Goal: Communication & Community: Answer question/provide support

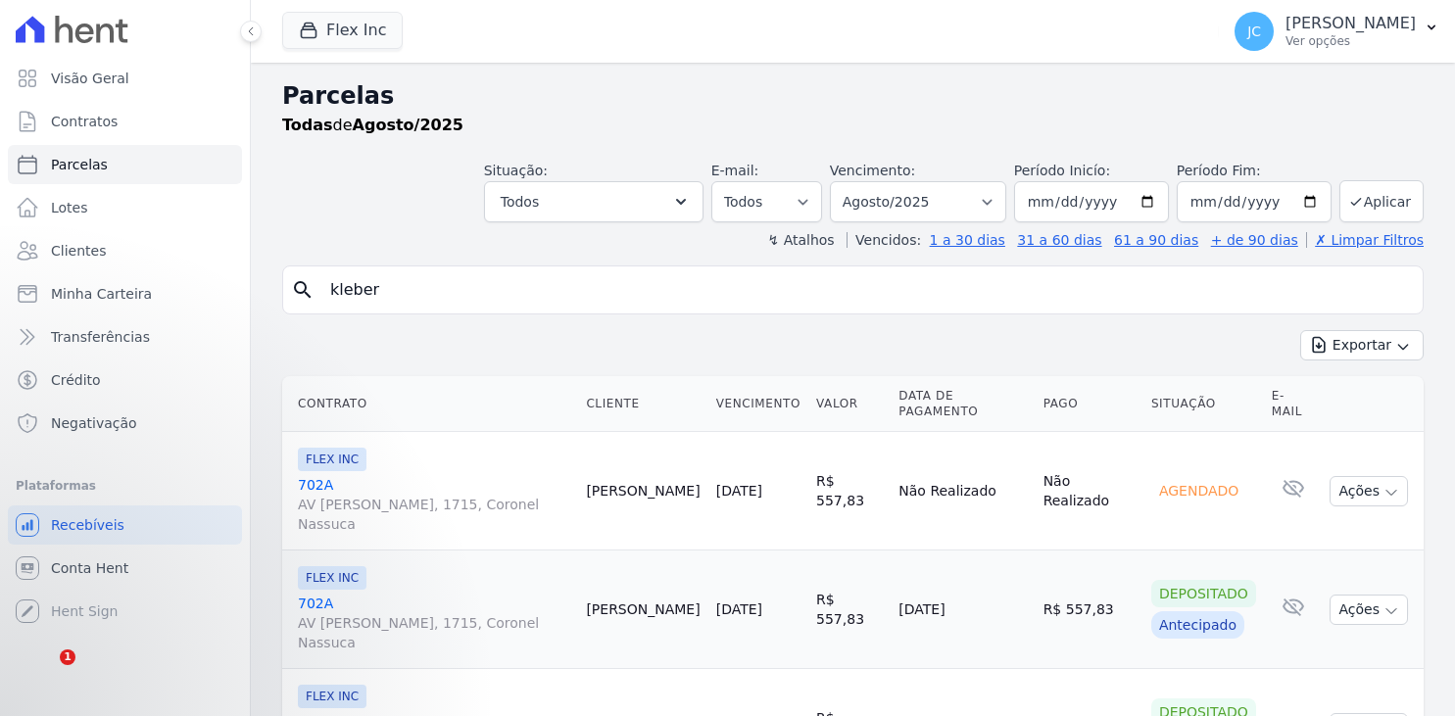
select select
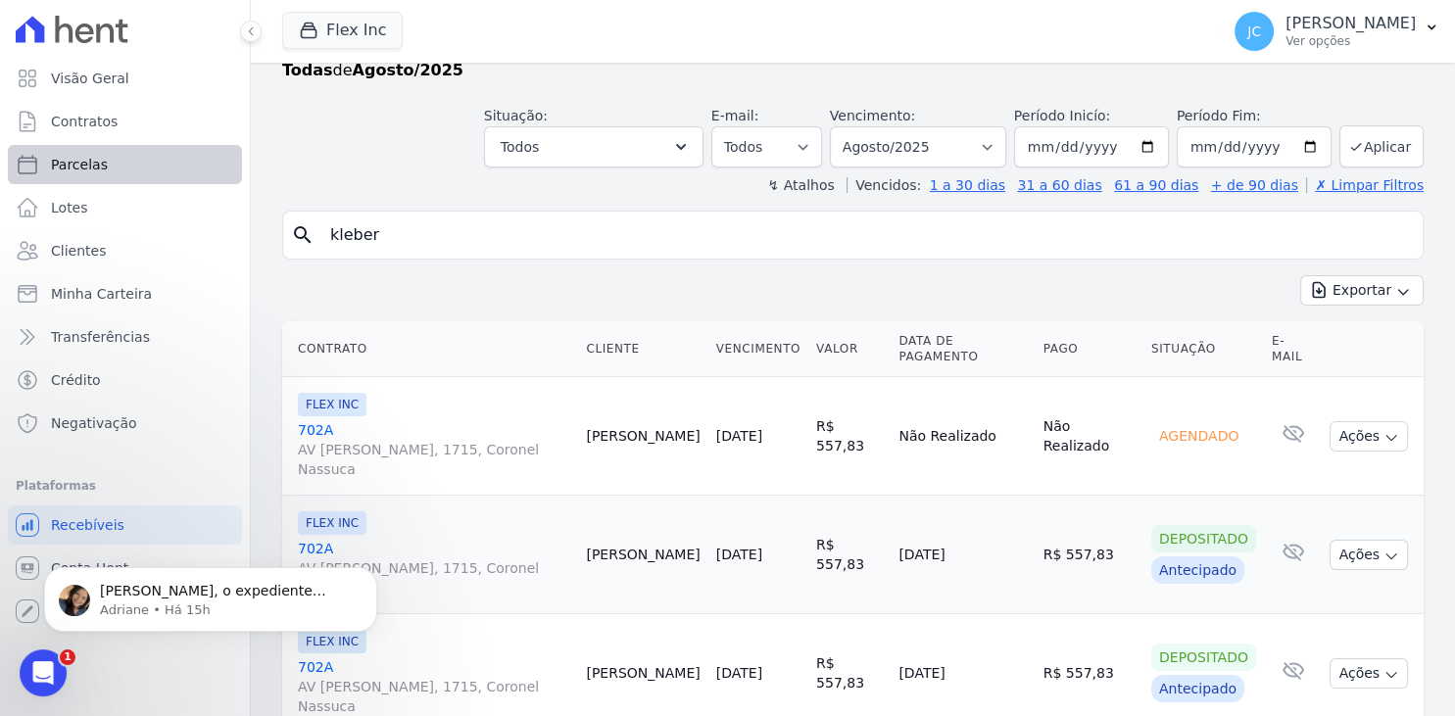
scroll to position [2201, 0]
click at [131, 169] on link "Parcelas" at bounding box center [125, 164] width 234 height 39
select select
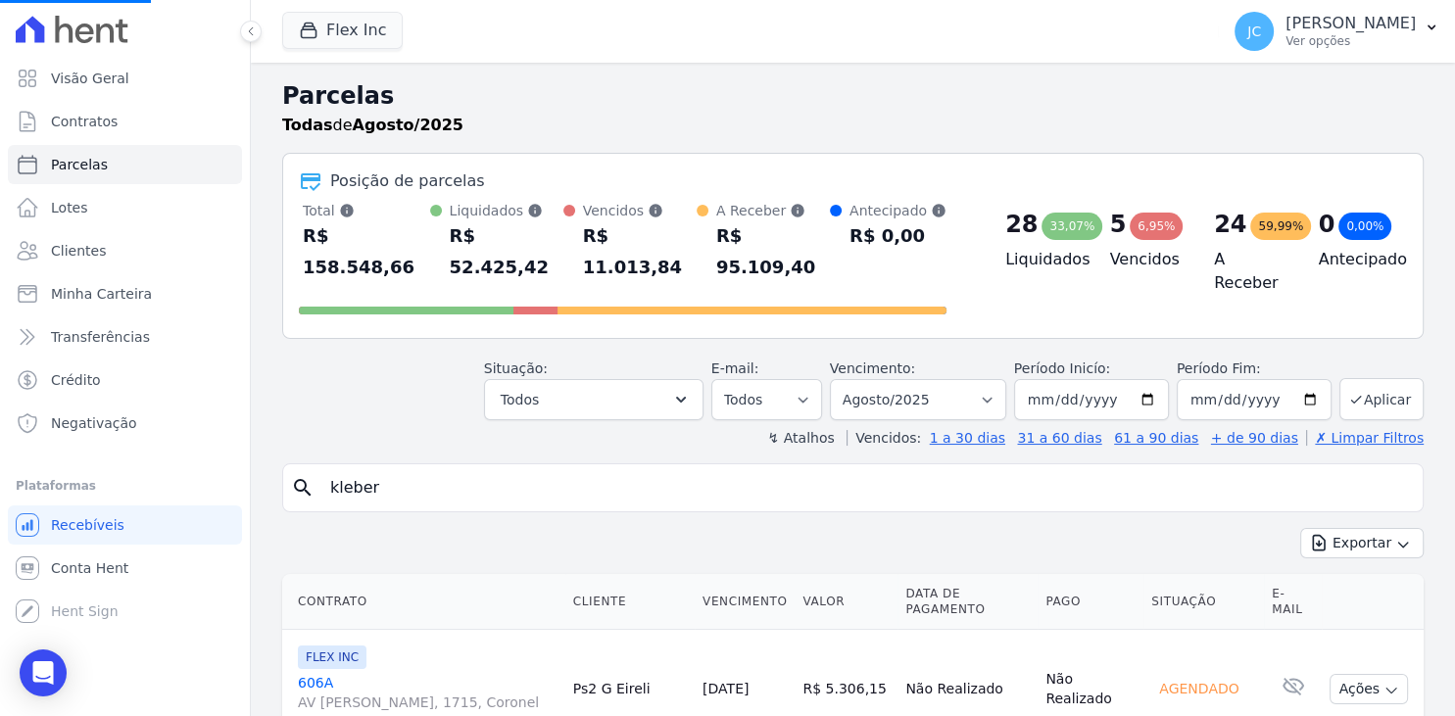
select select
click at [558, 469] on input "search" at bounding box center [867, 488] width 1097 height 39
type input "tanieli"
select select
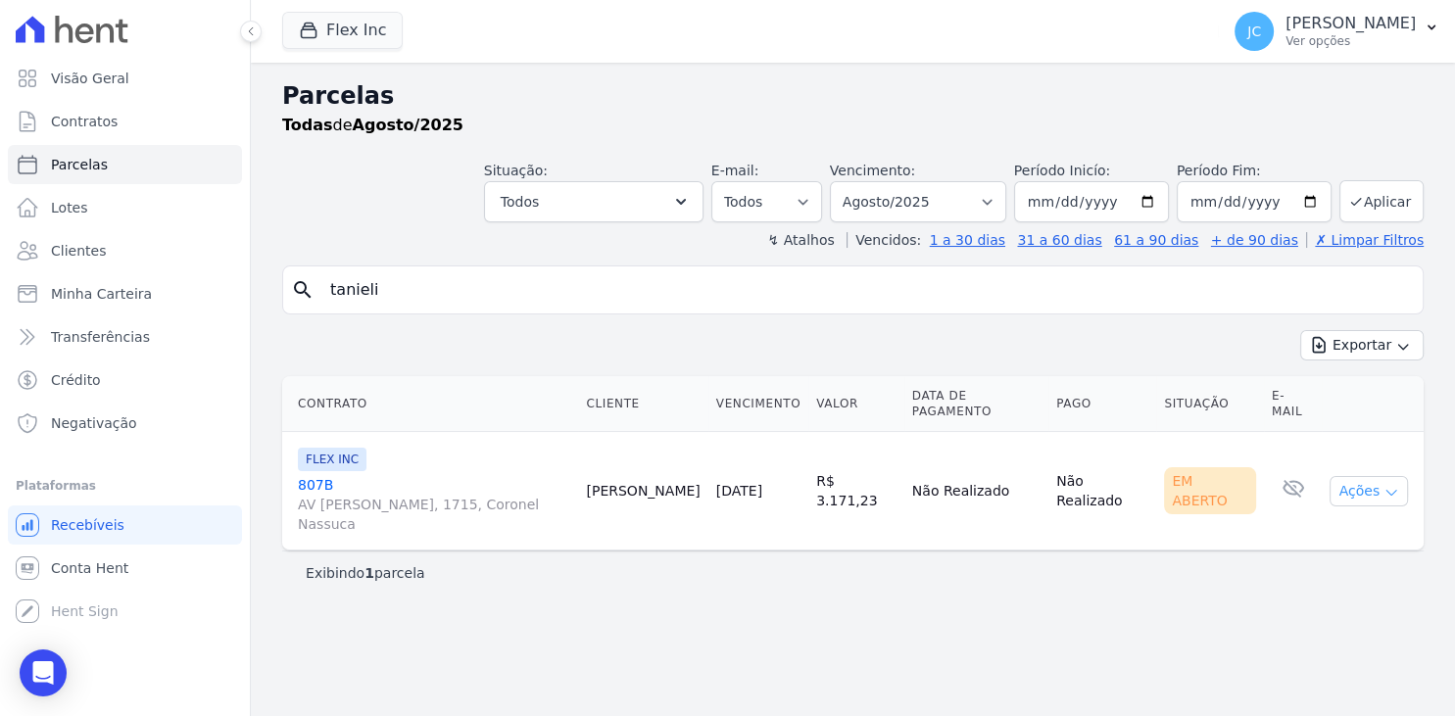
click at [1383, 476] on button "Ações" at bounding box center [1369, 491] width 78 height 30
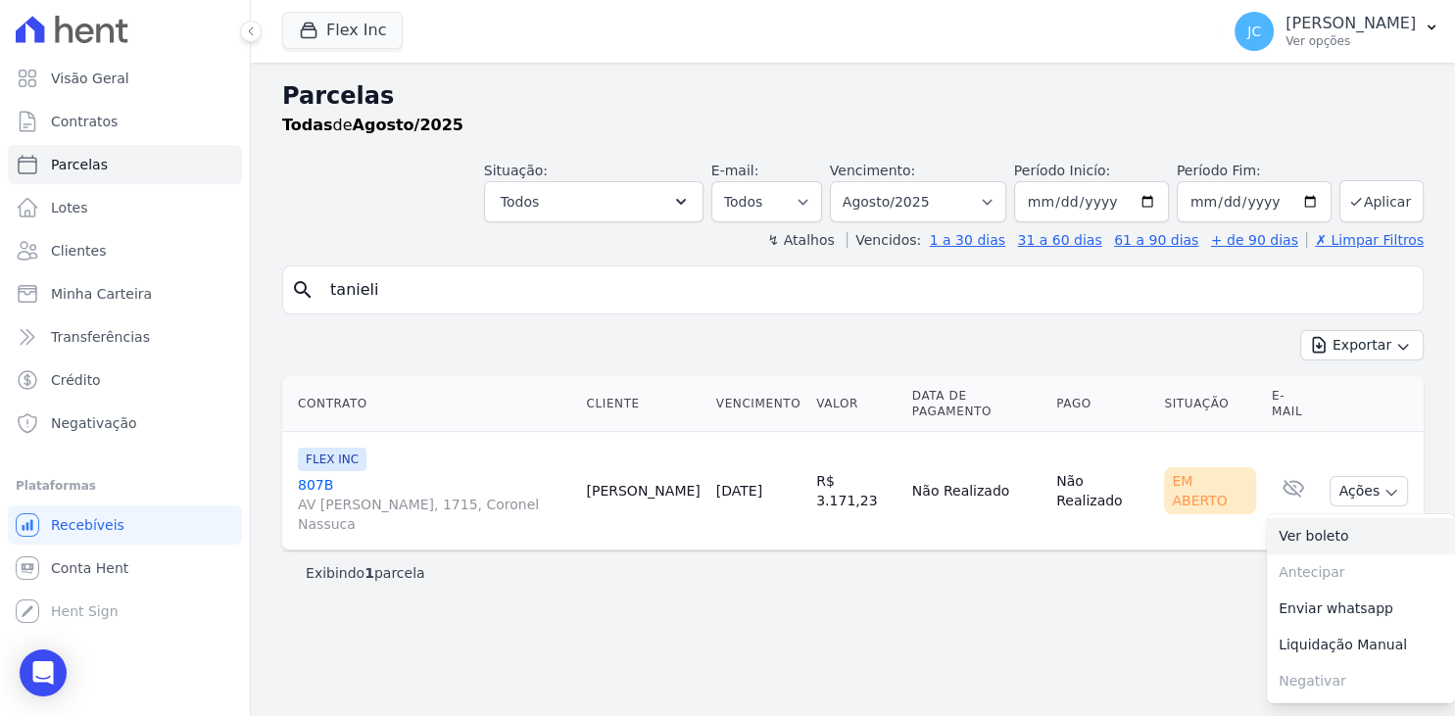
click at [1341, 518] on link "Ver boleto" at bounding box center [1361, 536] width 188 height 36
click at [1338, 29] on p "[PERSON_NAME]" at bounding box center [1351, 24] width 130 height 20
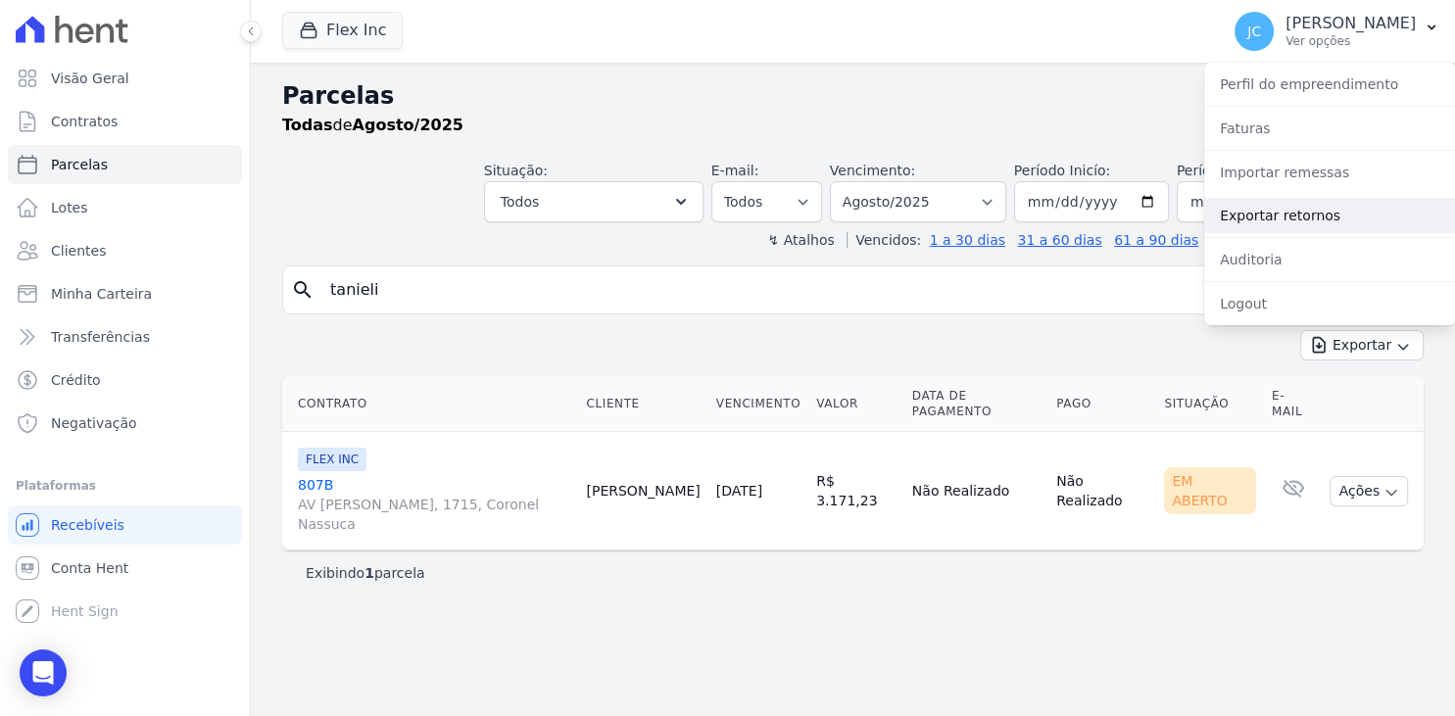
click at [1260, 212] on link "Exportar retornos" at bounding box center [1330, 215] width 251 height 35
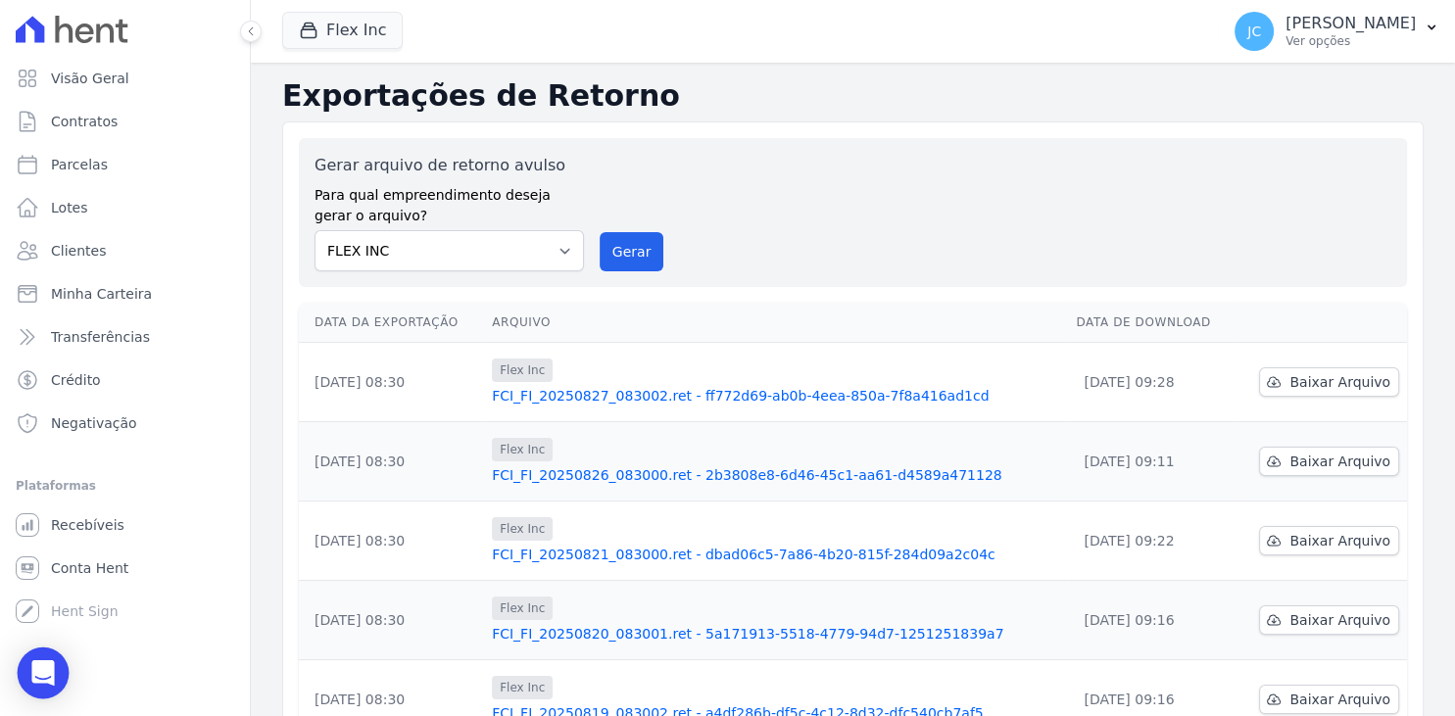
click at [48, 680] on icon "Open Intercom Messenger" at bounding box center [42, 673] width 23 height 25
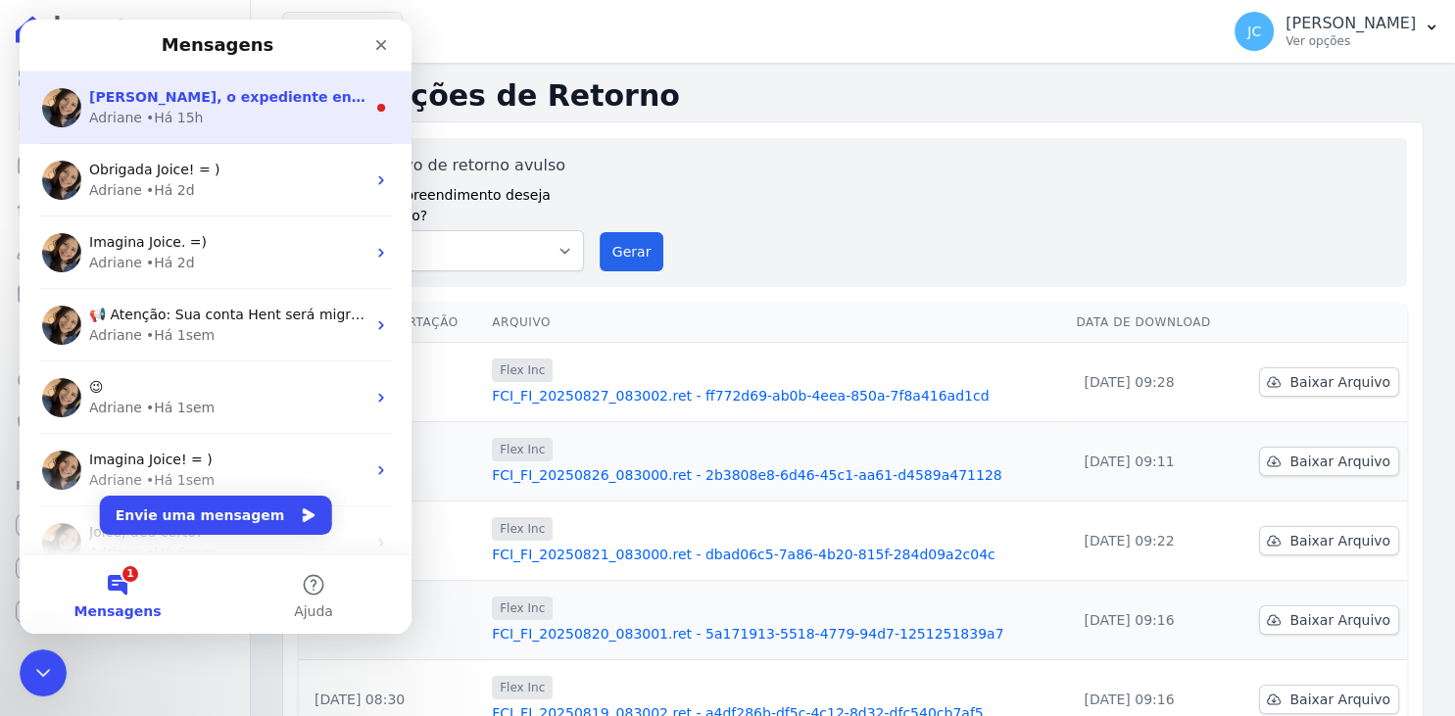
click at [247, 128] on div "[PERSON_NAME], o expediente encerrou agora às 17h30. Mas poderá deixar a inform…" at bounding box center [216, 108] width 392 height 73
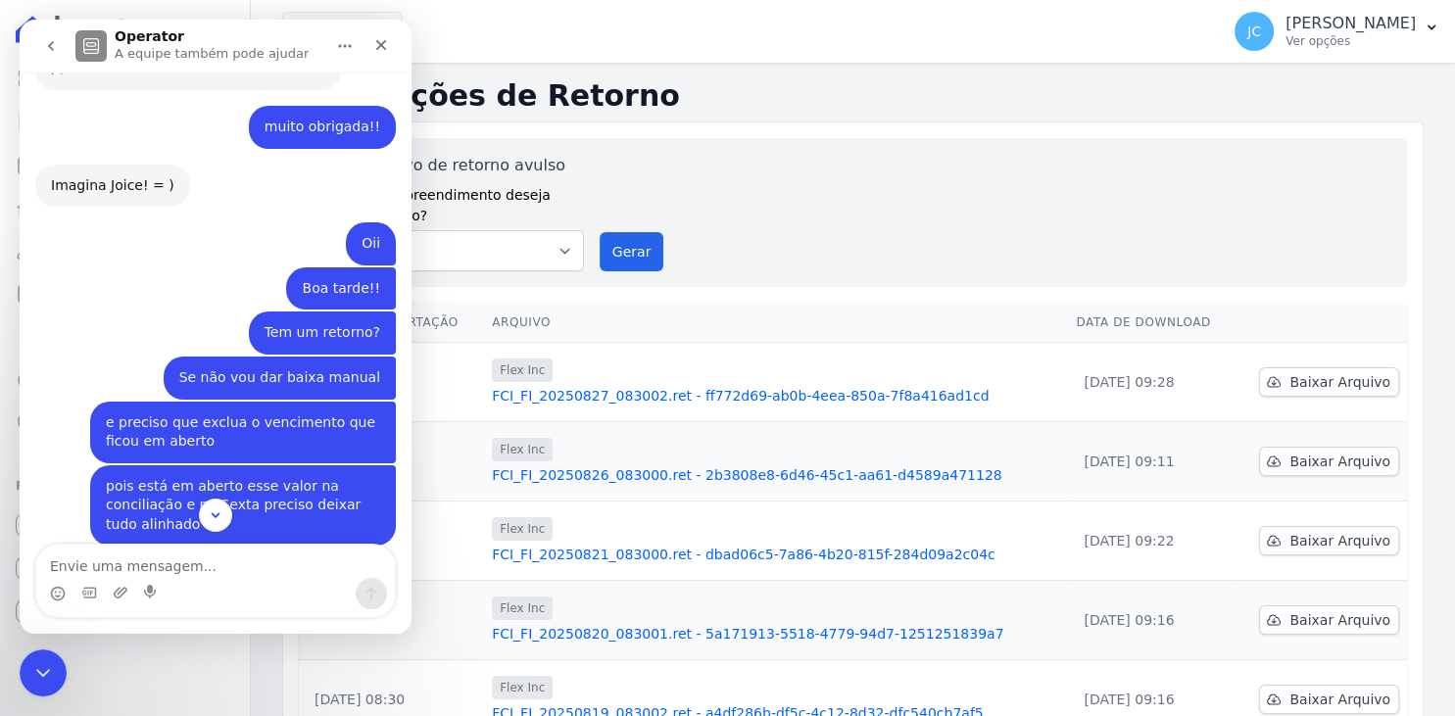
scroll to position [2386, 0]
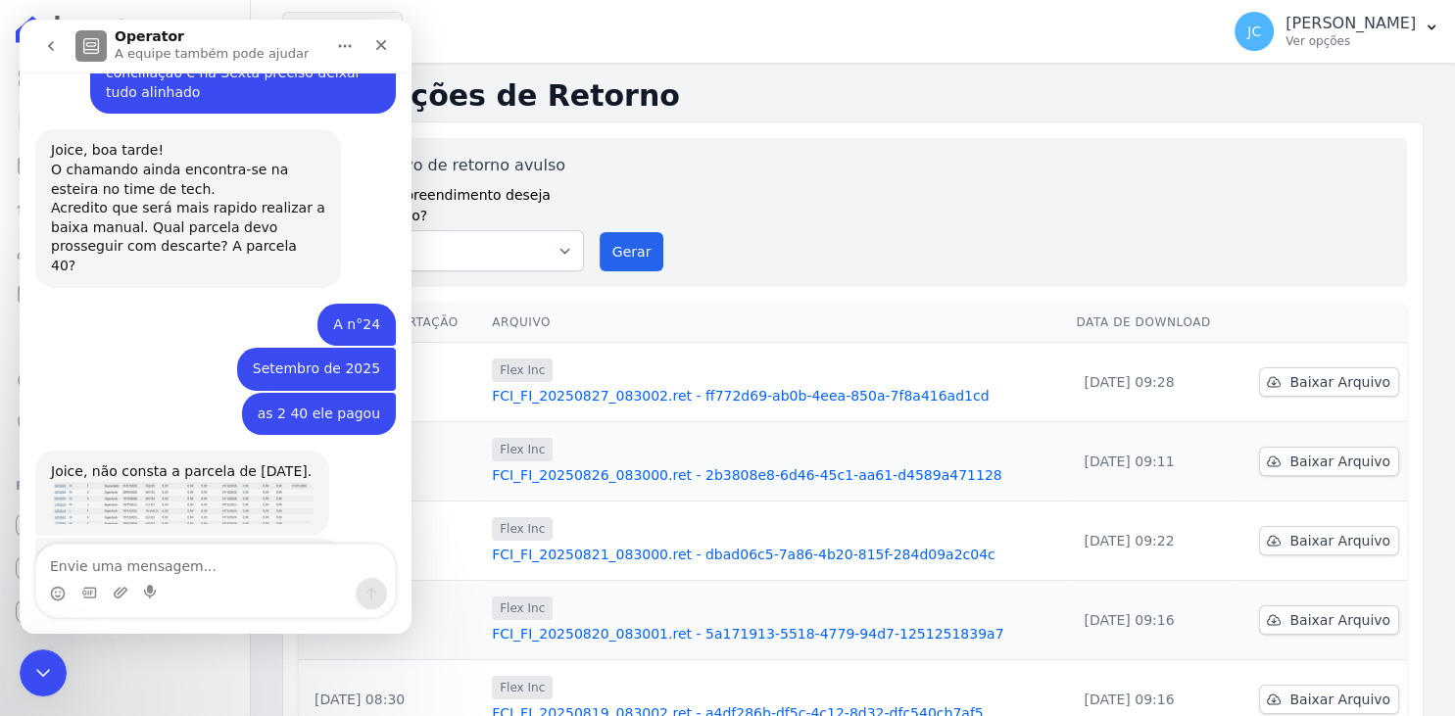
click at [174, 482] on img "Adriane diz…" at bounding box center [182, 503] width 263 height 42
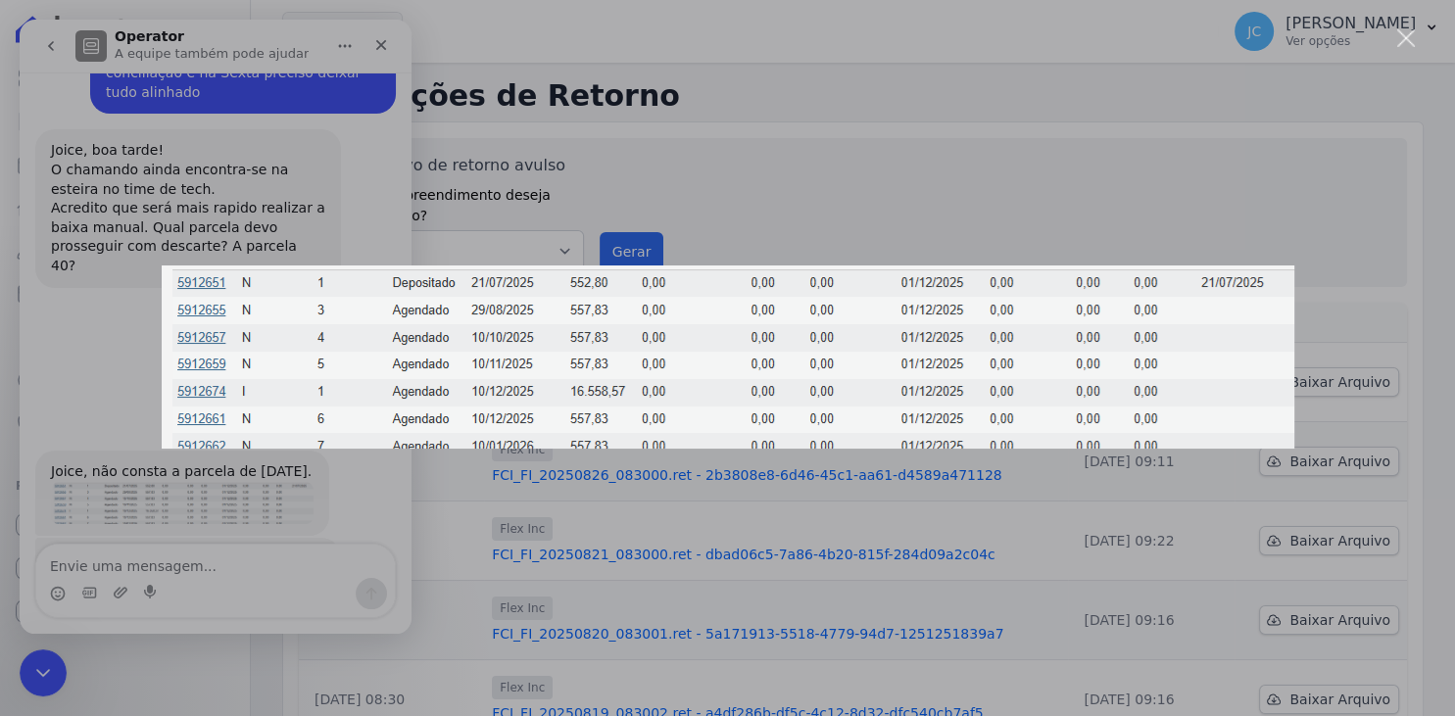
click at [268, 556] on div "Messenger da Intercom" at bounding box center [727, 358] width 1455 height 716
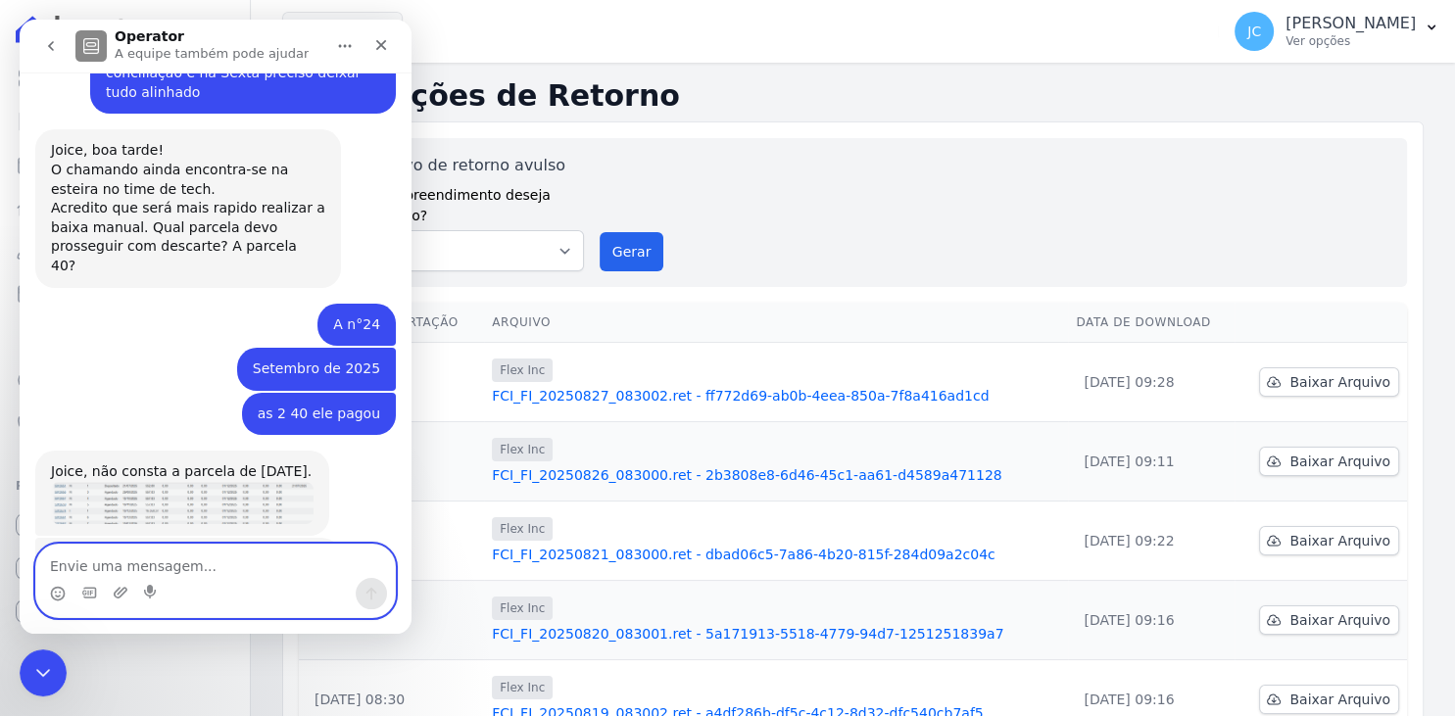
click at [247, 555] on textarea "Envie uma mensagem..." at bounding box center [215, 561] width 359 height 33
type textarea "Bom dia!!"
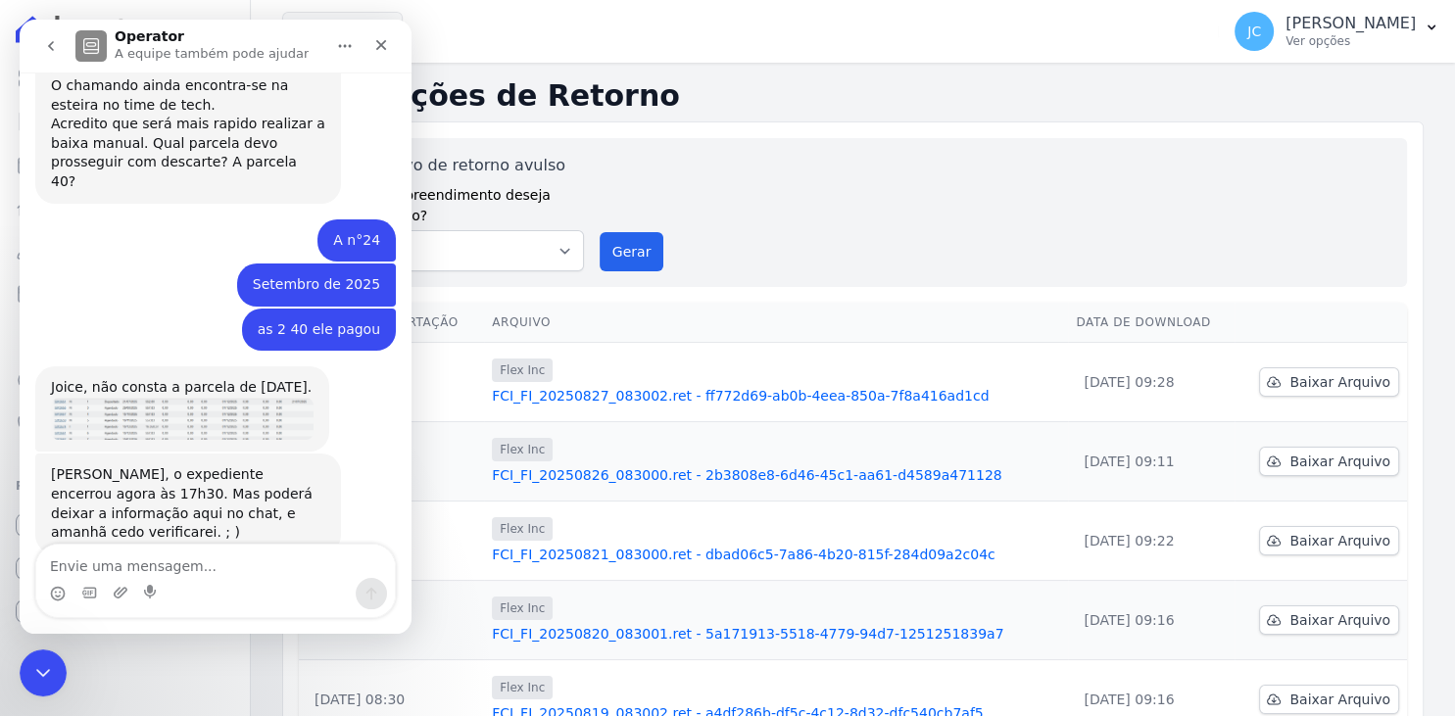
click at [222, 398] on img "Adriane diz…" at bounding box center [182, 419] width 263 height 42
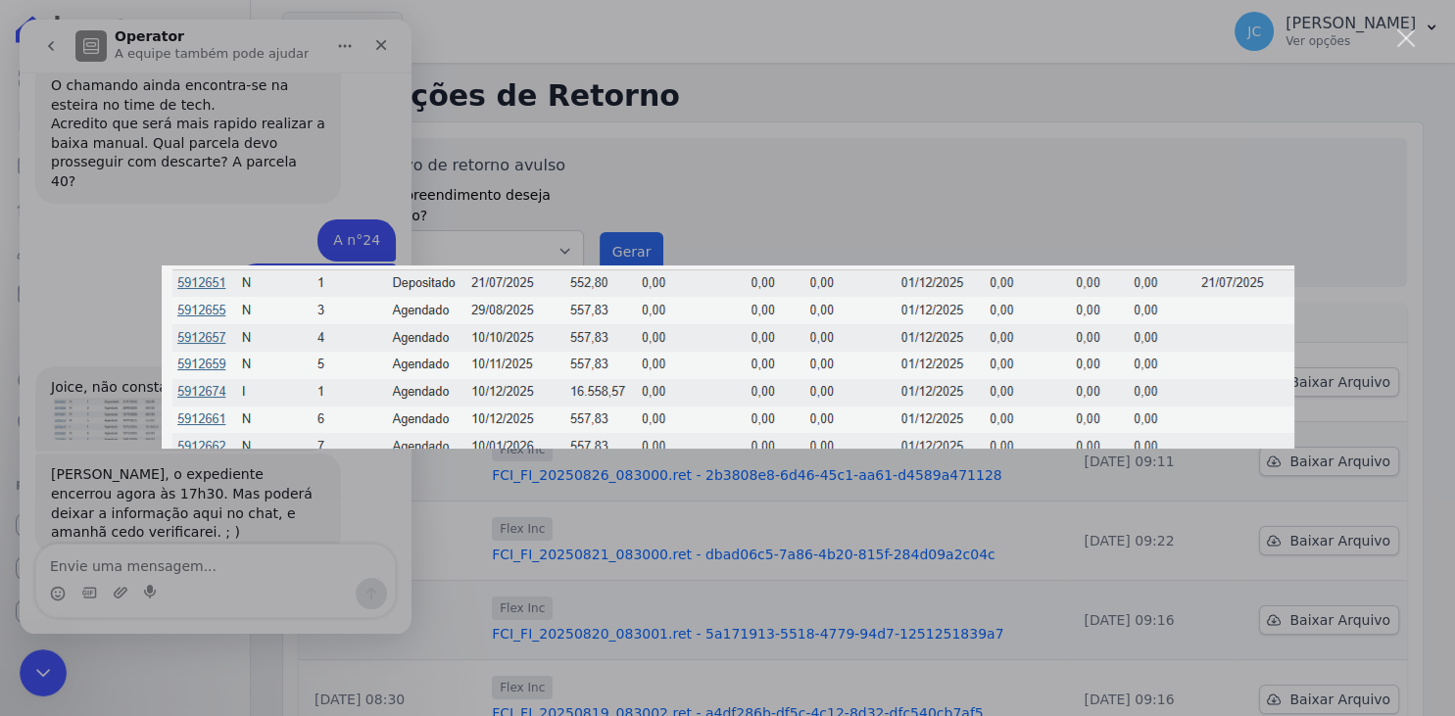
scroll to position [0, 0]
click at [181, 567] on div "Messenger da Intercom" at bounding box center [727, 358] width 1455 height 716
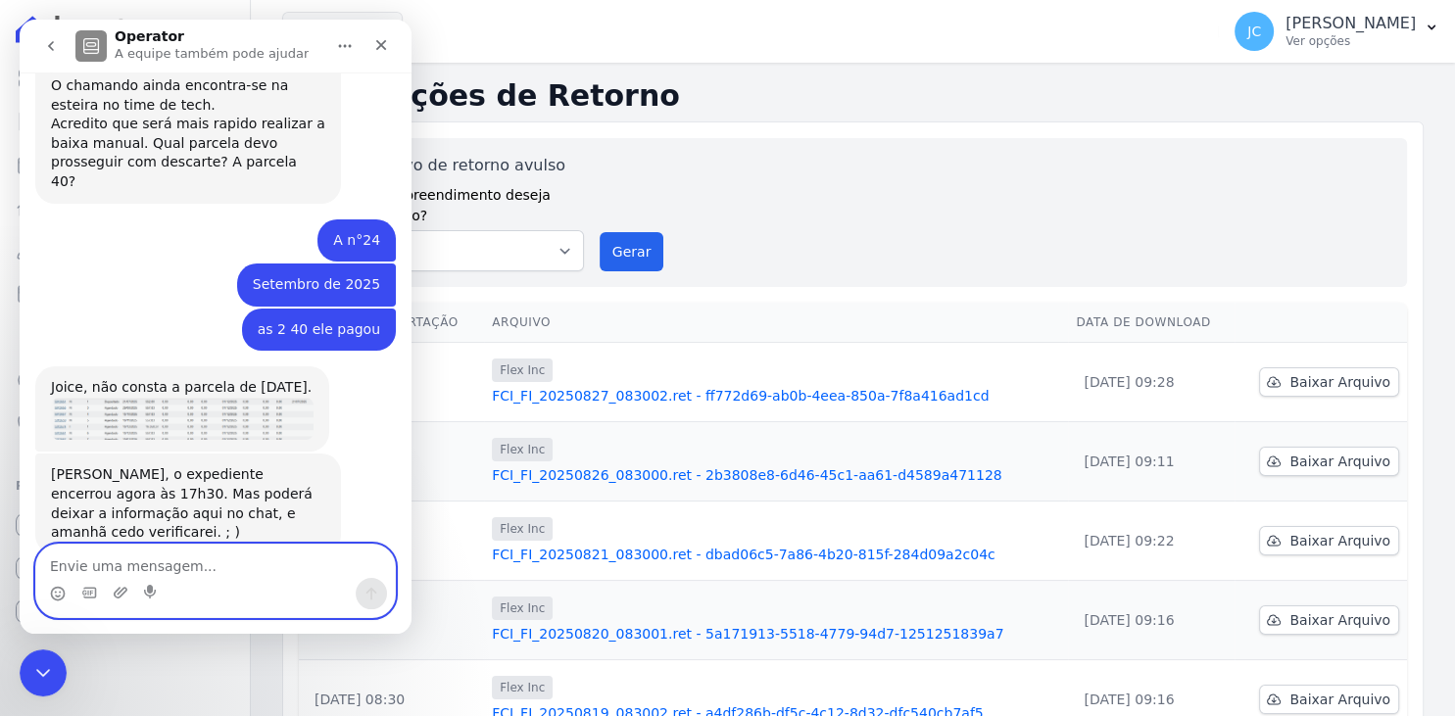
click at [180, 567] on textarea "Envie uma mensagem..." at bounding box center [215, 561] width 359 height 33
type textarea "acredito que seja esse agendado"
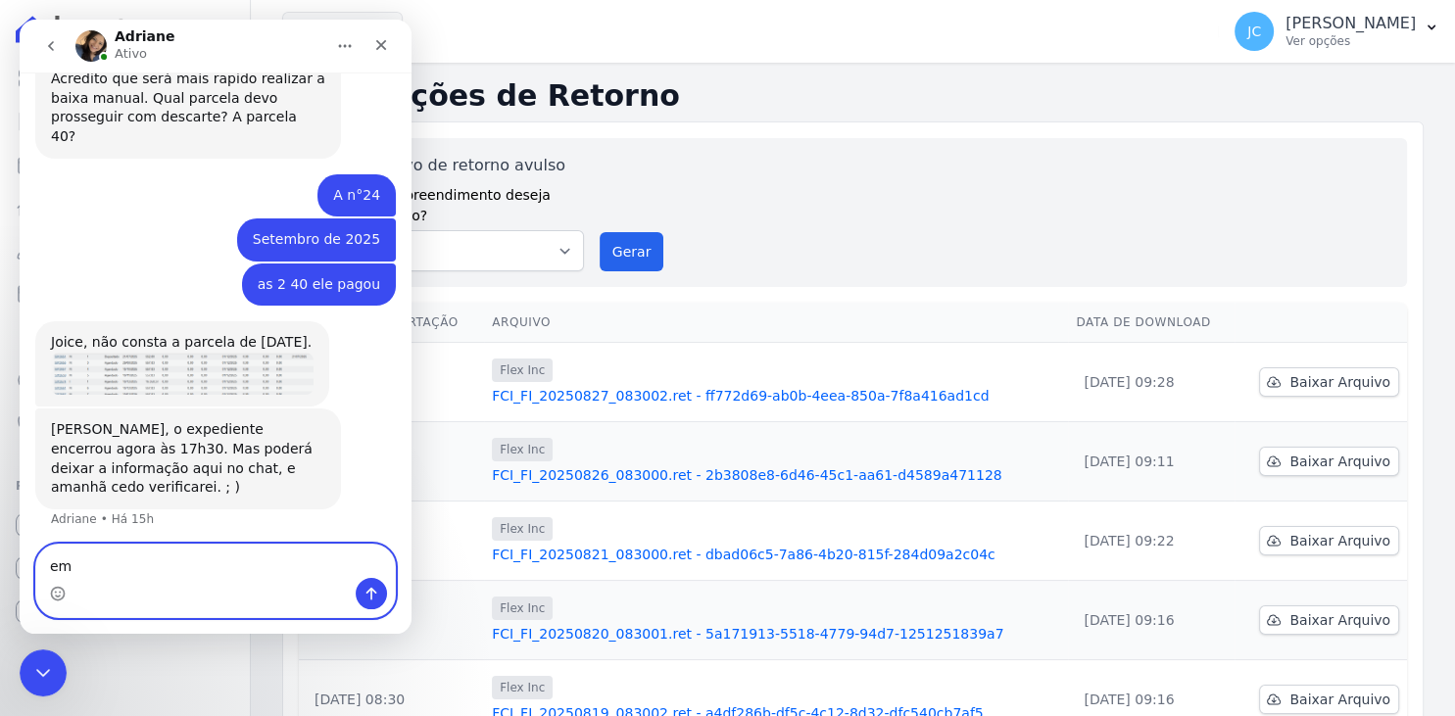
type textarea "e"
type textarea "com data de 28/08"
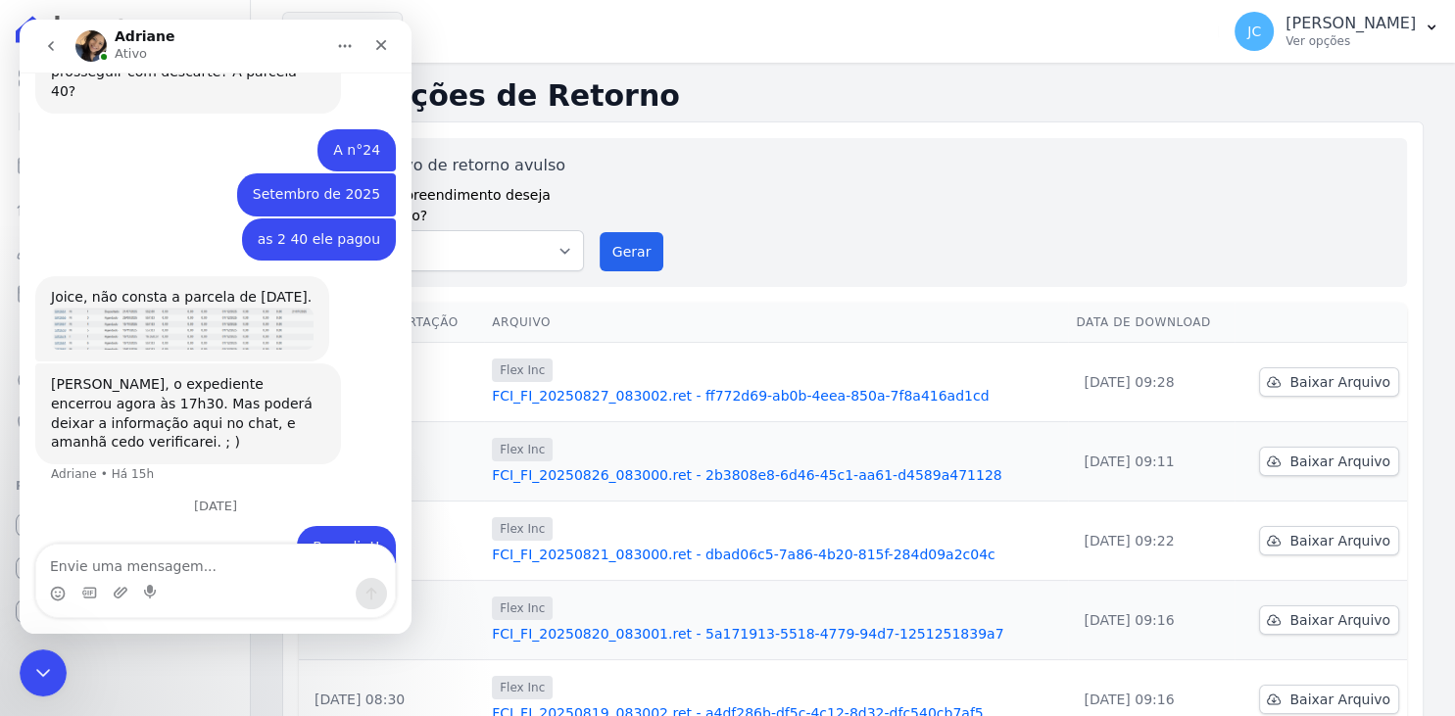
click at [339, 37] on button "Início" at bounding box center [344, 45] width 37 height 37
click at [42, 679] on icon "Encerramento do Messenger da Intercom" at bounding box center [40, 671] width 24 height 24
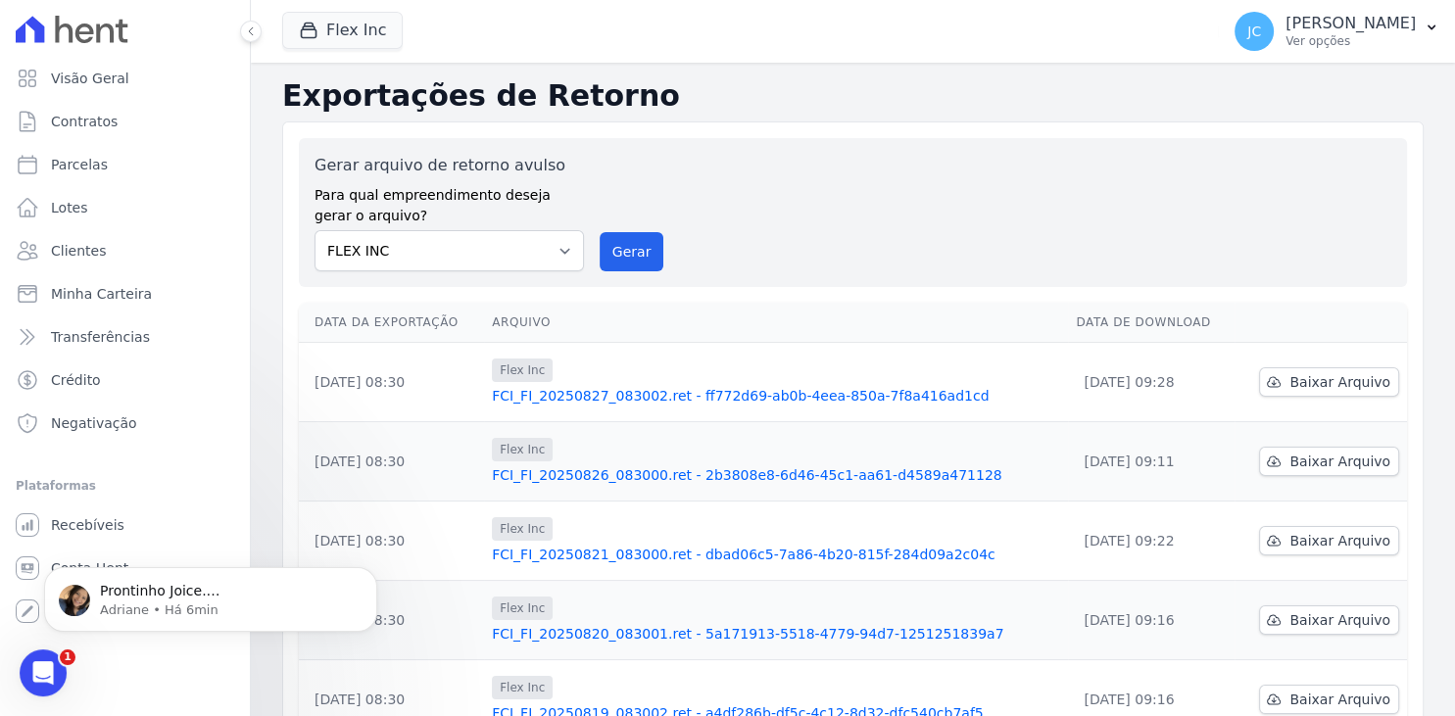
scroll to position [0, 0]
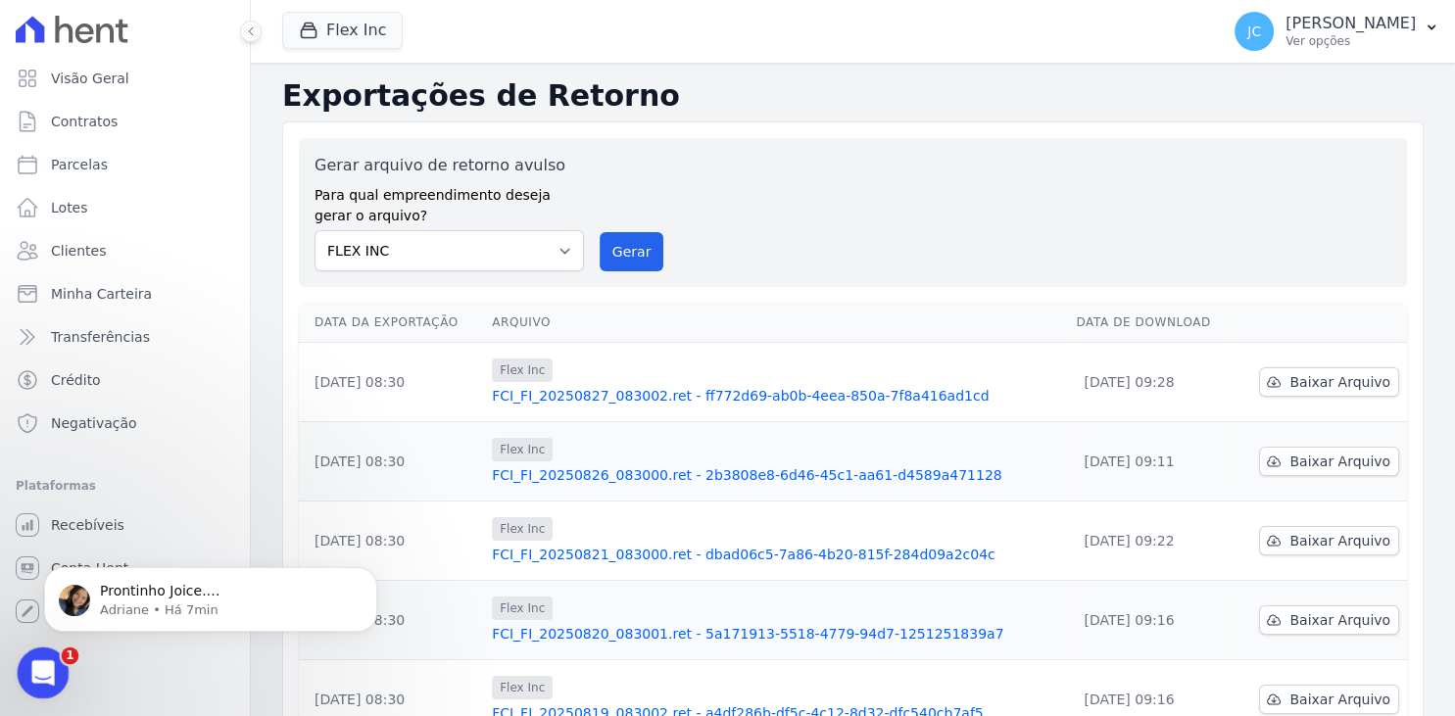
click at [36, 668] on icon "Abertura do Messenger da Intercom" at bounding box center [41, 671] width 32 height 32
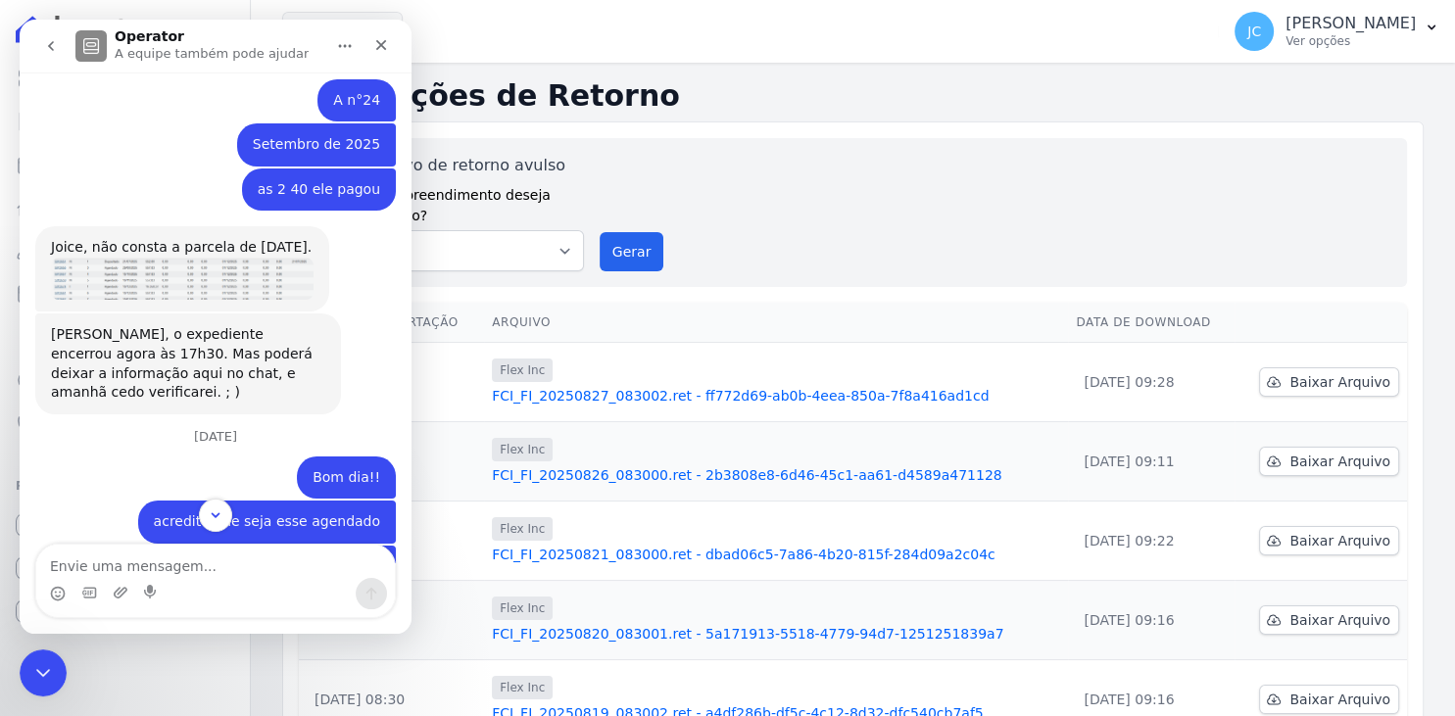
scroll to position [2650, 0]
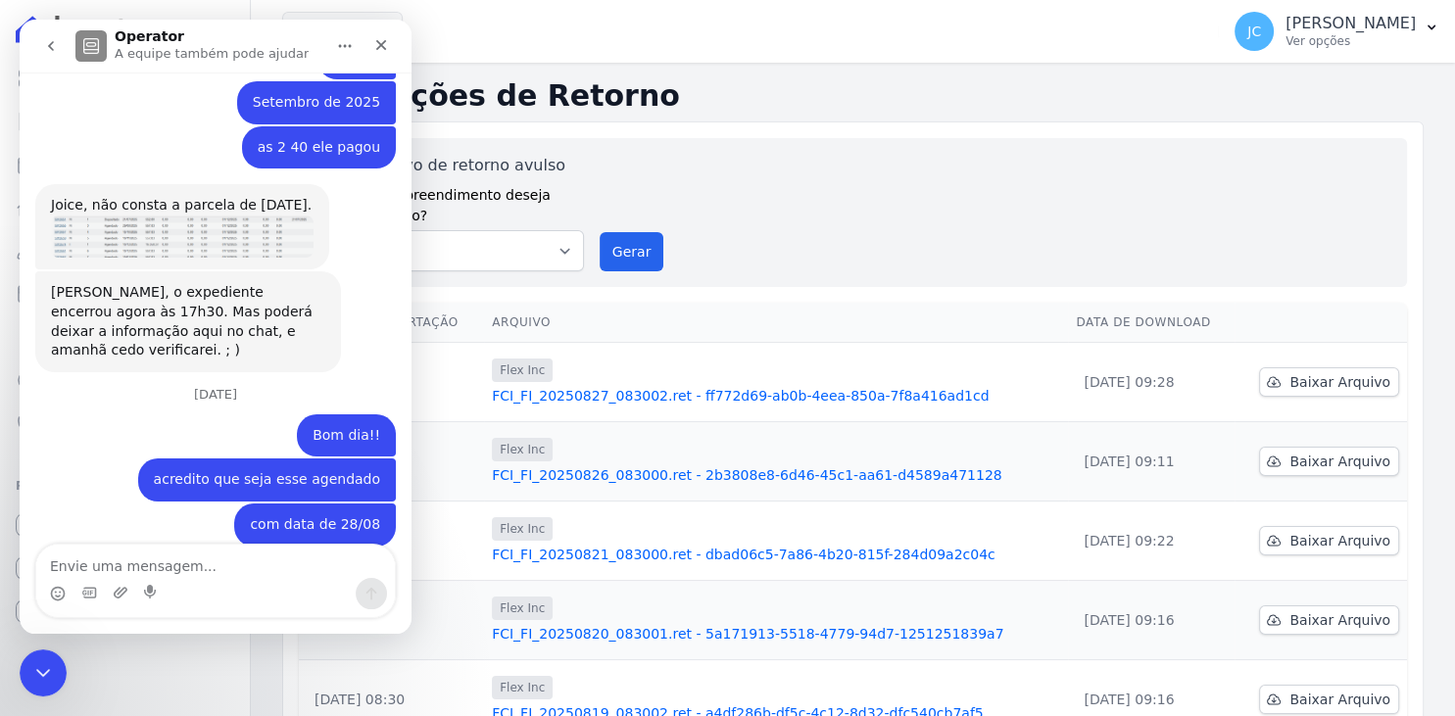
click at [237, 567] on textarea "Envie uma mensagem..." at bounding box center [215, 561] width 359 height 33
type textarea "Muito obrigadaa!!"
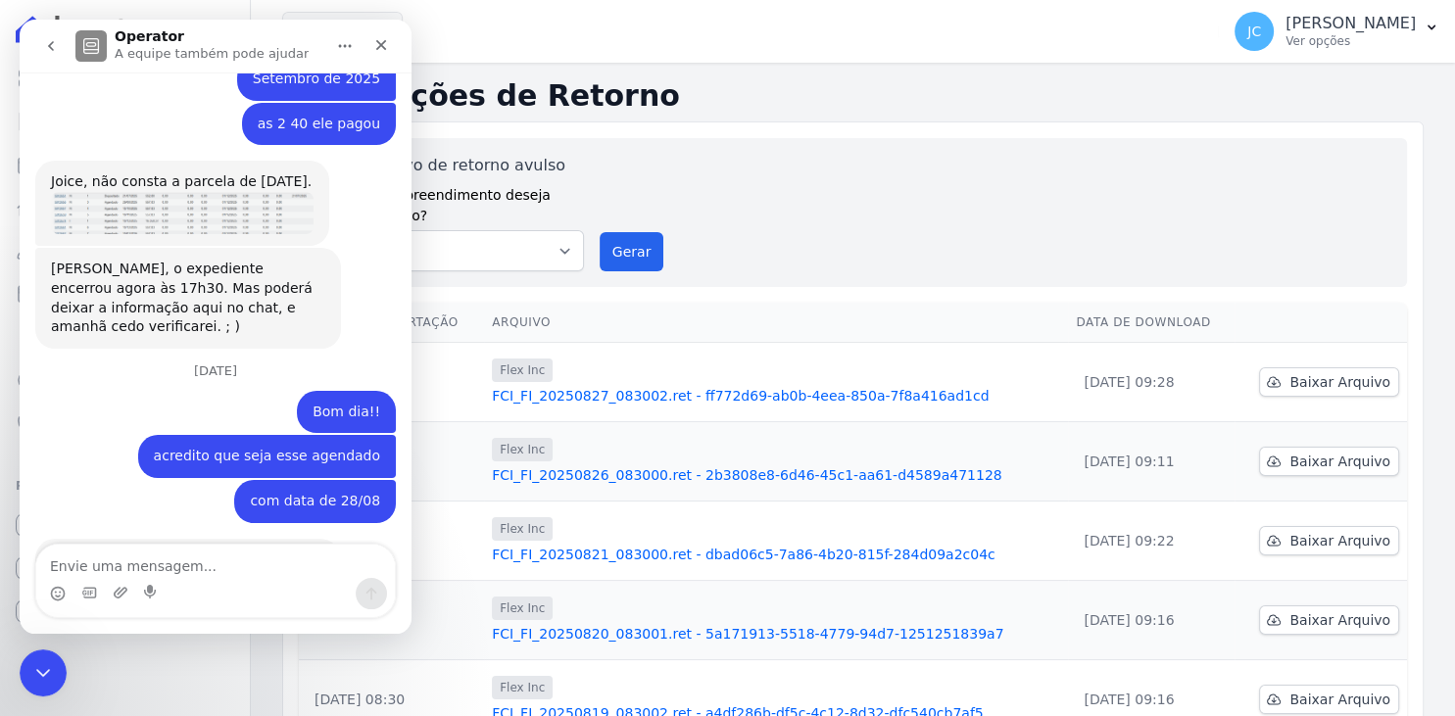
scroll to position [2677, 0]
click at [38, 668] on icon "Encerramento do Messenger da Intercom" at bounding box center [40, 671] width 24 height 24
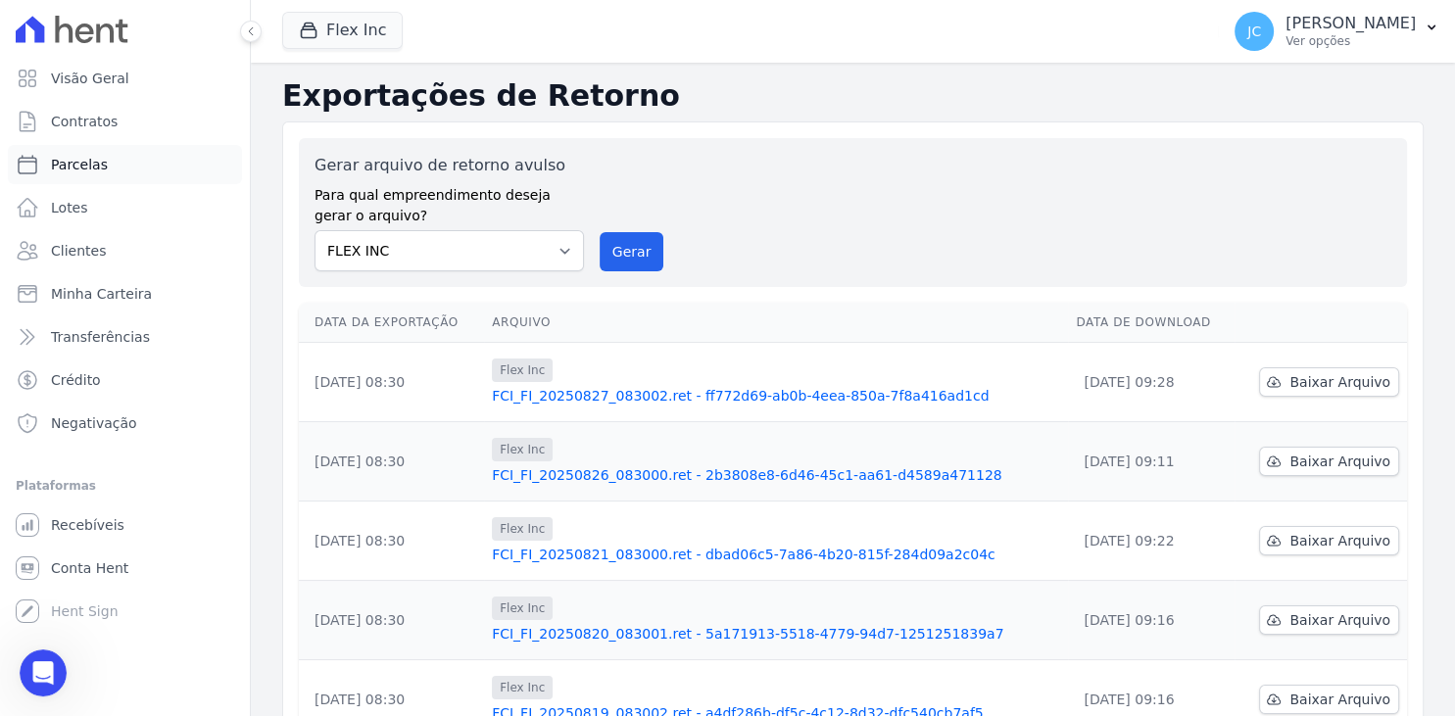
click at [120, 173] on link "Parcelas" at bounding box center [125, 164] width 234 height 39
select select
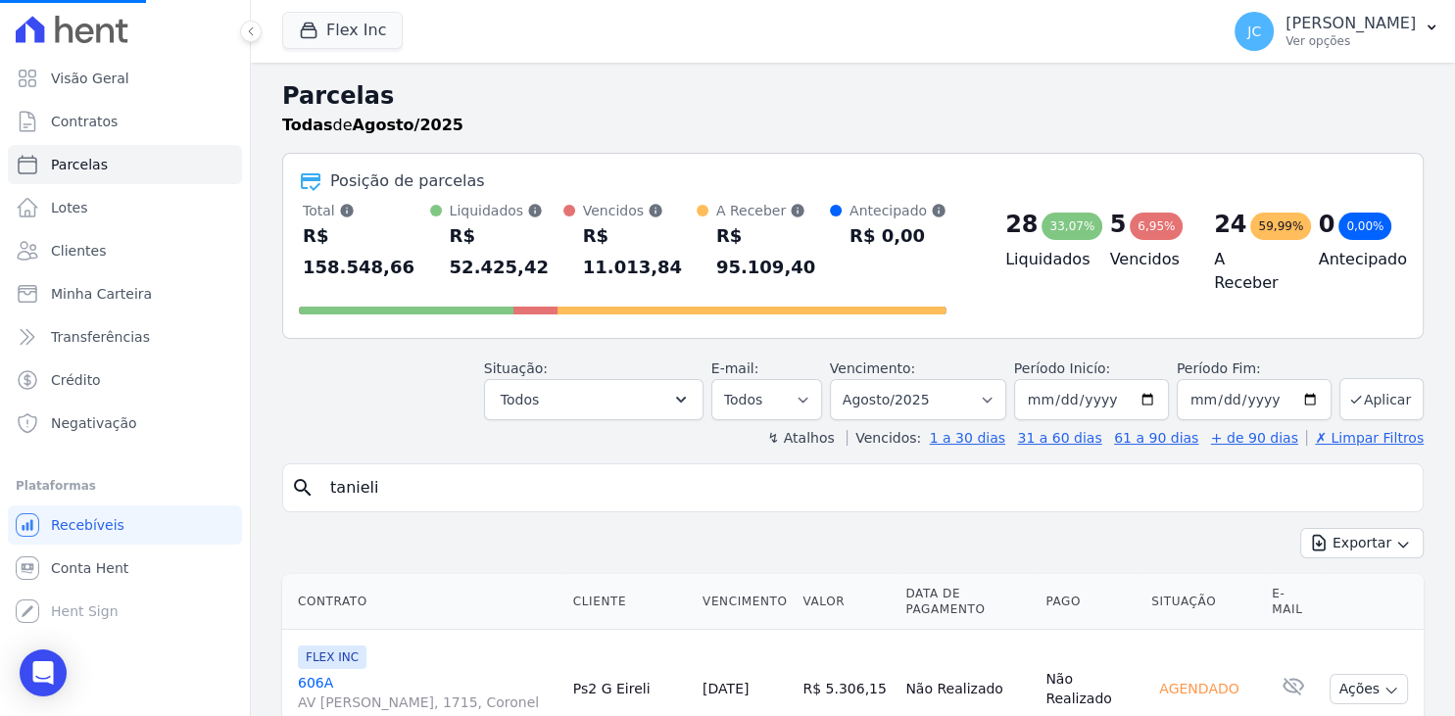
select select
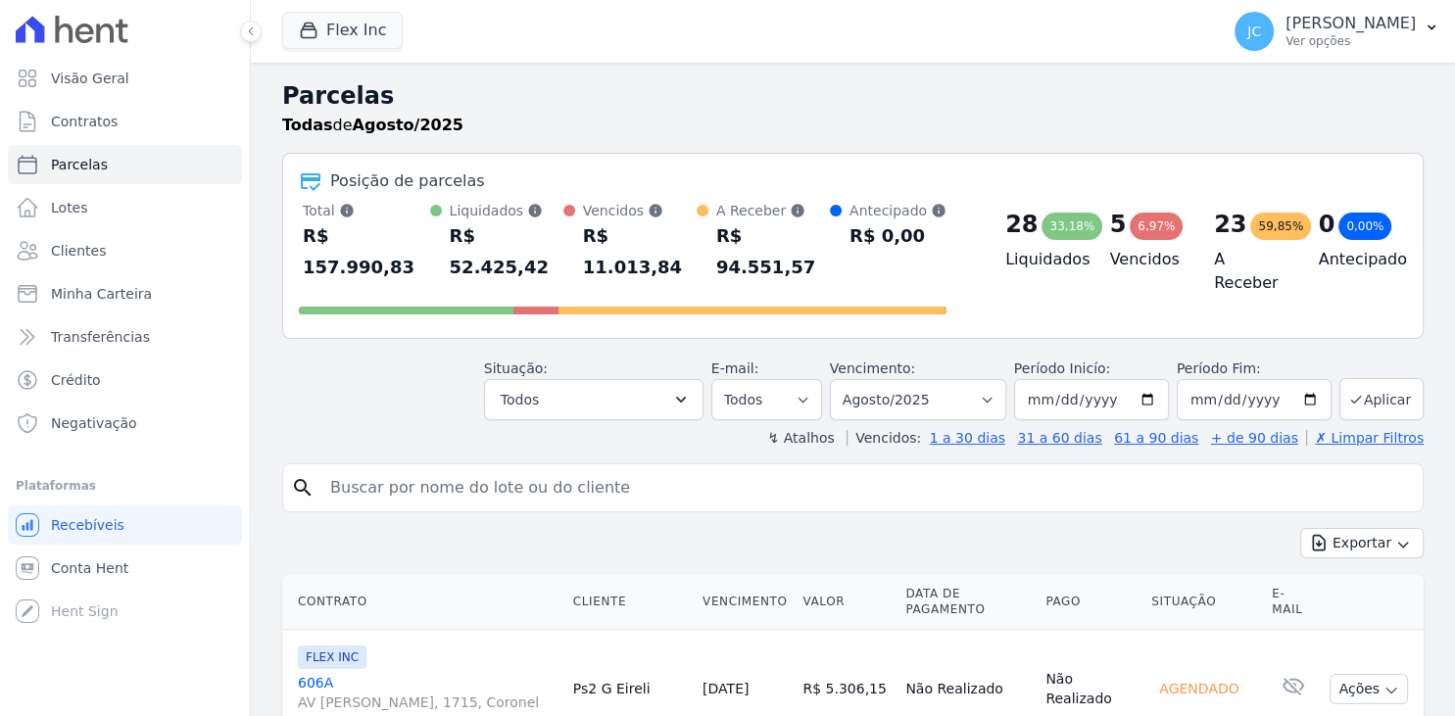
drag, startPoint x: 703, startPoint y: 303, endPoint x: 538, endPoint y: 461, distance: 228.1
click at [538, 469] on input "search" at bounding box center [867, 488] width 1097 height 39
type input "kleber"
select select
